Goal: Task Accomplishment & Management: Use online tool/utility

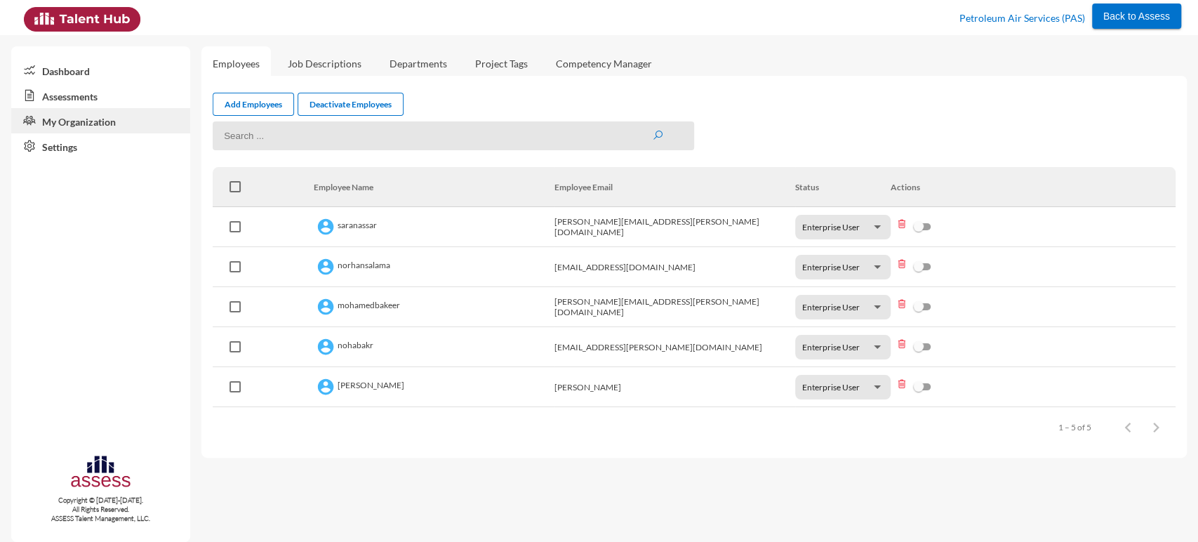
click at [131, 94] on link "Assessments" at bounding box center [100, 95] width 179 height 25
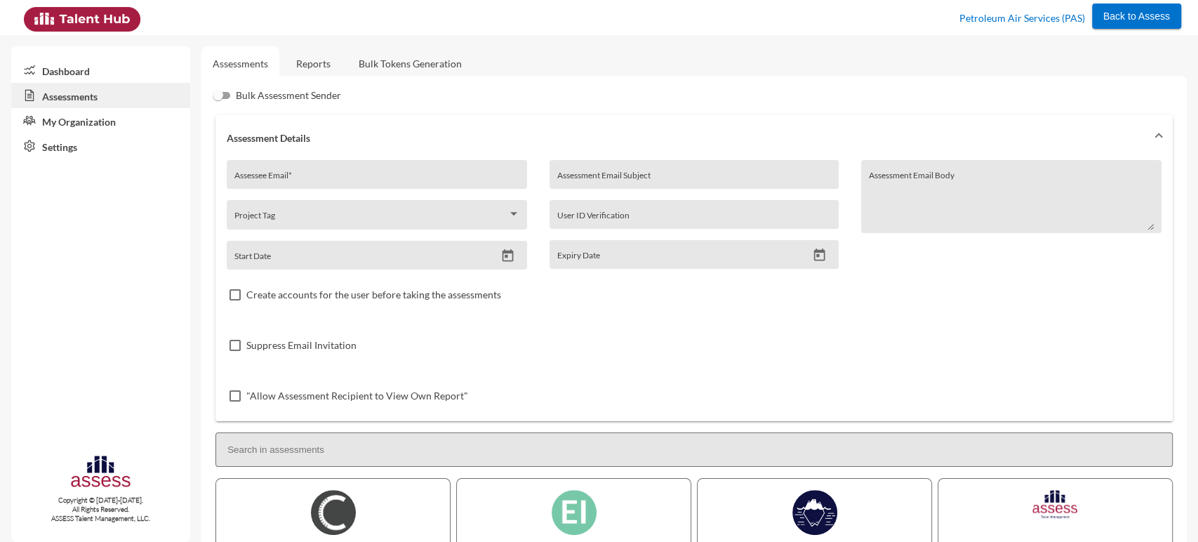
click at [403, 66] on link "Bulk Tokens Generation" at bounding box center [411, 63] width 126 height 34
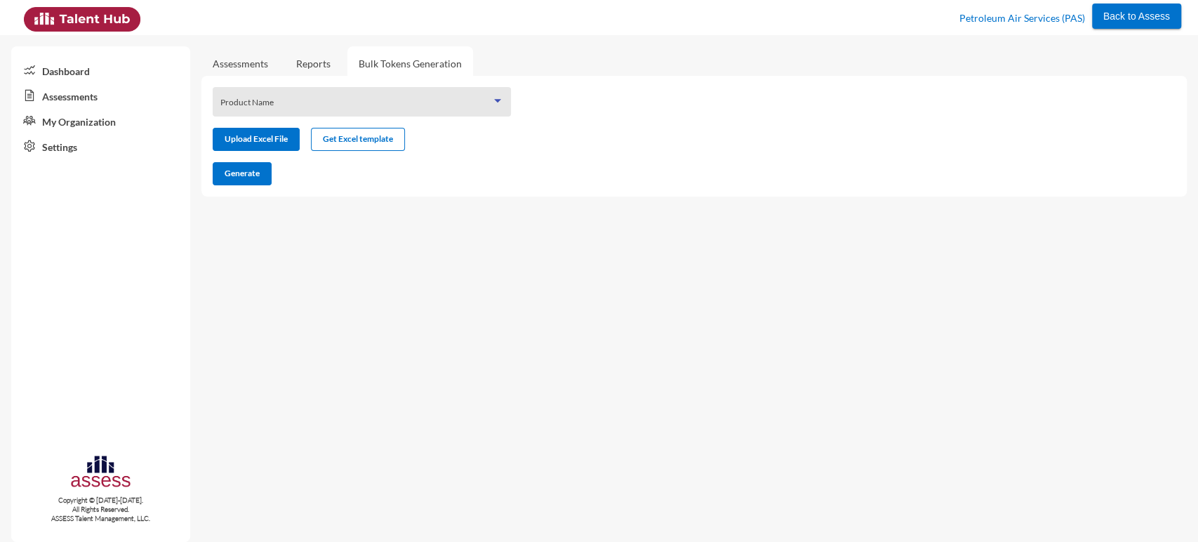
click at [279, 105] on span at bounding box center [355, 106] width 271 height 11
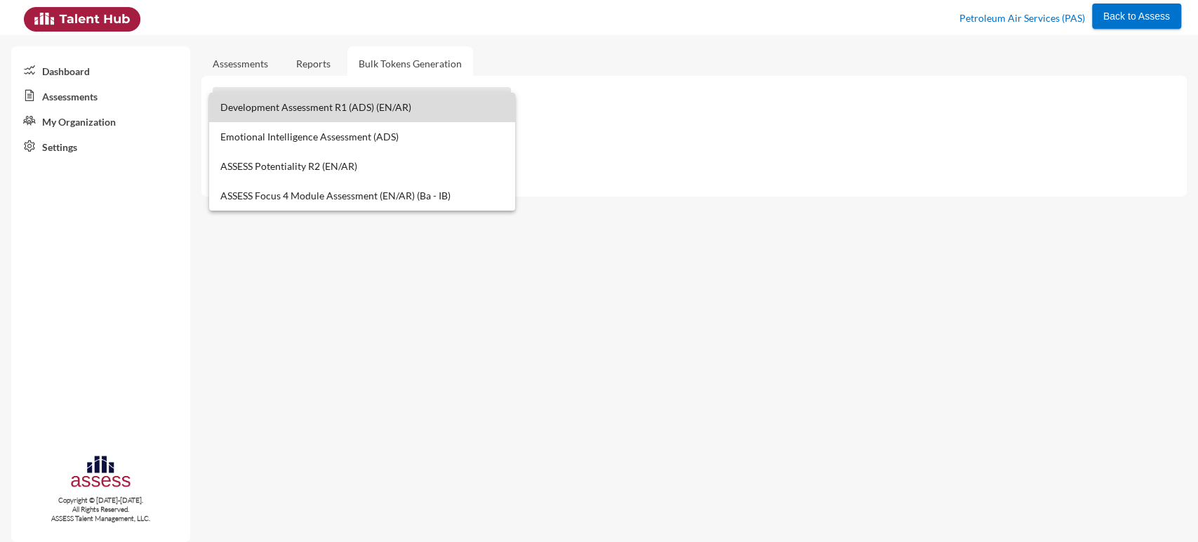
click at [305, 105] on span "Development Assessment R1 (ADS) (EN/AR)" at bounding box center [362, 107] width 284 height 29
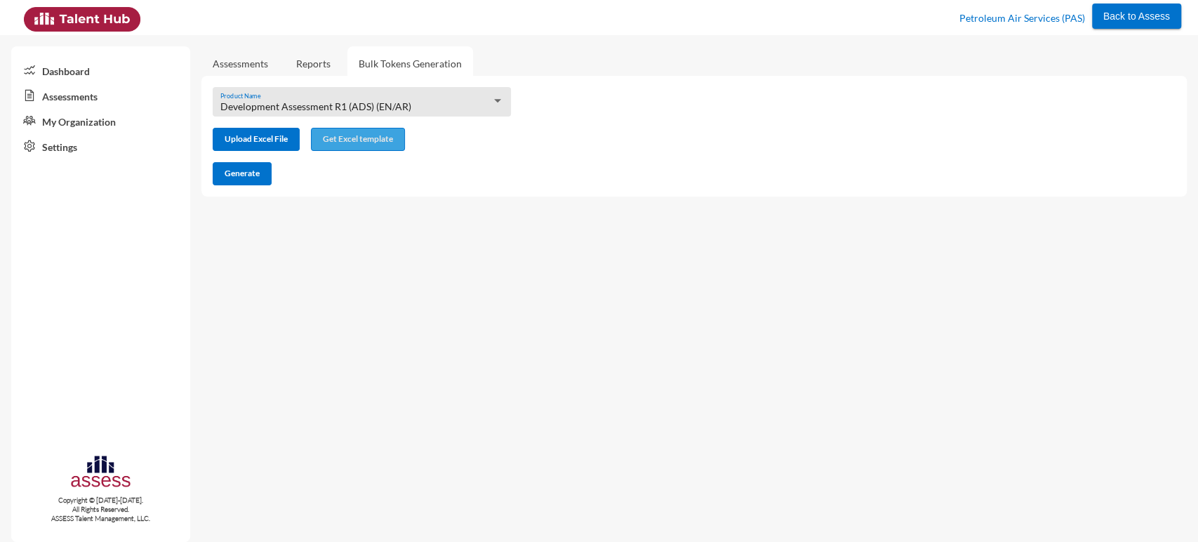
click at [343, 144] on span "Get Excel template" at bounding box center [358, 138] width 70 height 11
click at [275, 139] on input "file" at bounding box center [256, 140] width 86 height 15
type input "C:\fakepath\excel (10).xlsx"
click at [250, 169] on span "Generate" at bounding box center [242, 173] width 35 height 11
click at [441, 113] on mat-select "Development Assessment R1 (ADS) (EN/AR)" at bounding box center [362, 107] width 284 height 12
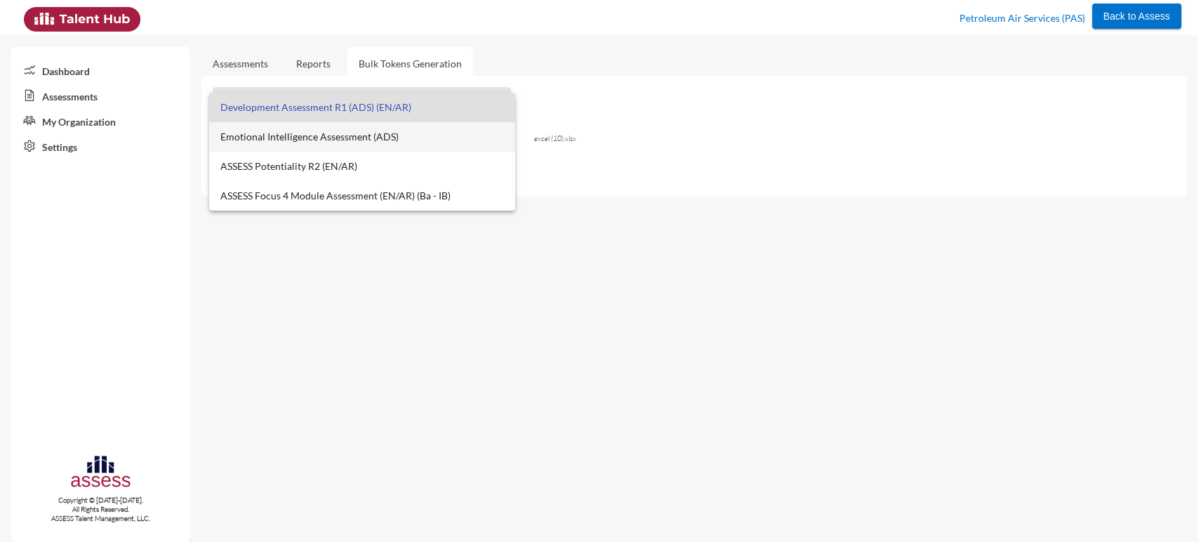
click at [406, 141] on span "Emotional Intelligence Assessment (ADS)" at bounding box center [362, 136] width 284 height 29
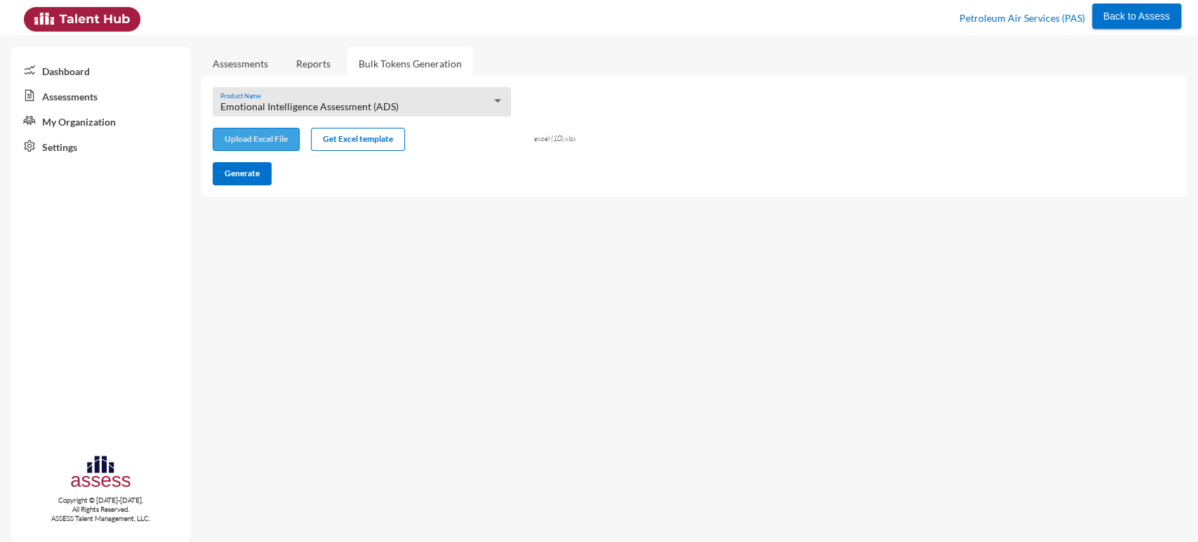
click at [268, 146] on input "file" at bounding box center [256, 140] width 86 height 15
click at [242, 181] on button "Generate" at bounding box center [242, 173] width 59 height 23
click at [382, 105] on span "Emotional Intelligence Assessment (ADS)" at bounding box center [309, 106] width 178 height 12
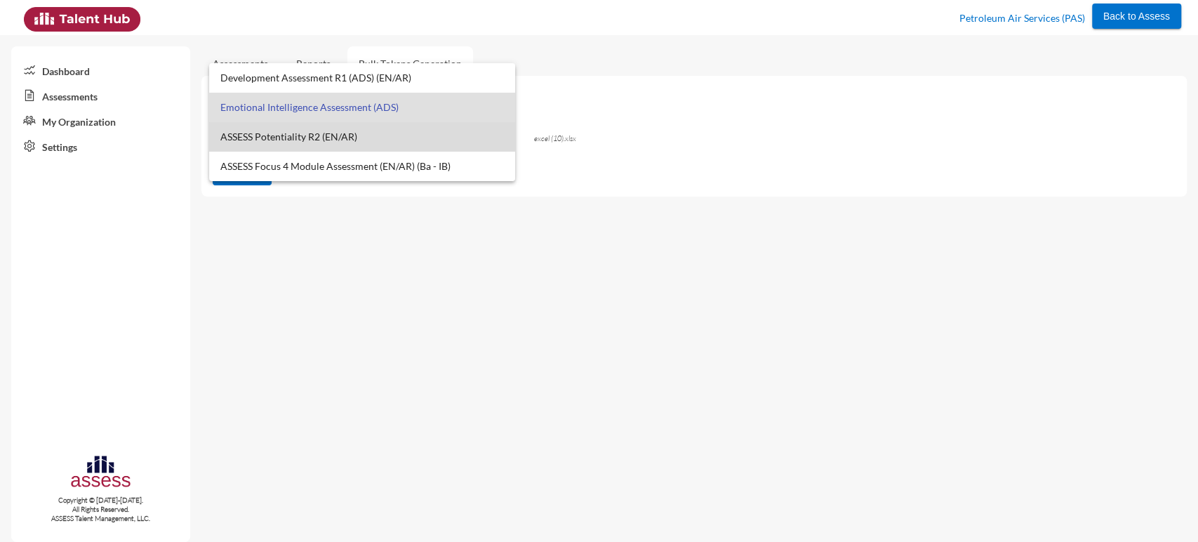
click at [381, 129] on span "ASSESS Potentiality R2 (EN/AR)" at bounding box center [362, 136] width 284 height 29
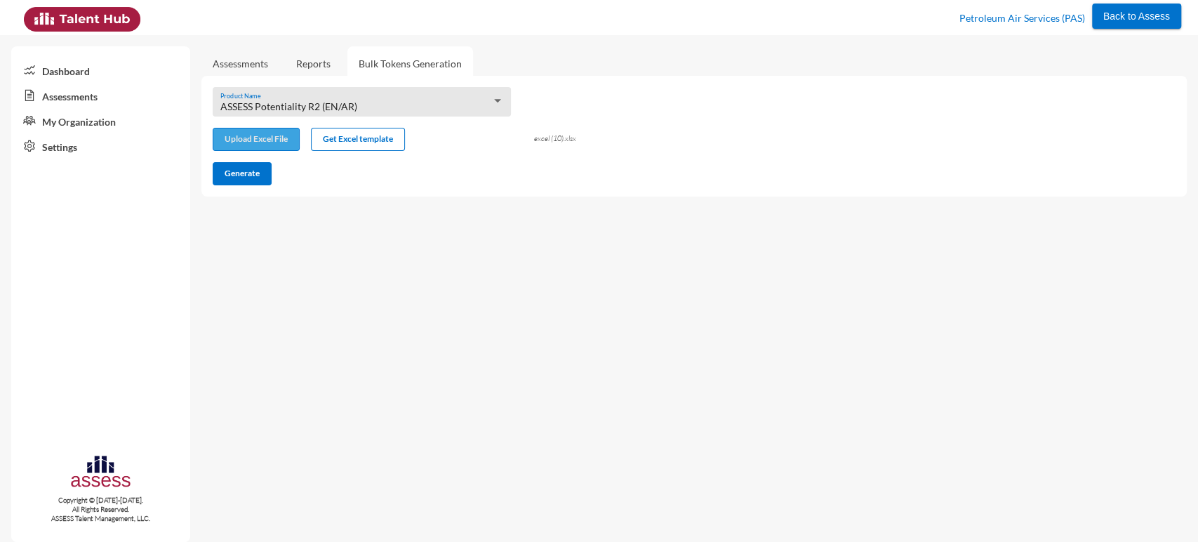
click at [263, 140] on input "file" at bounding box center [256, 140] width 86 height 15
click at [252, 177] on span "Generate" at bounding box center [242, 173] width 35 height 11
click at [1113, 18] on span "Back to Assess" at bounding box center [1137, 16] width 67 height 11
